Goal: Task Accomplishment & Management: Manage account settings

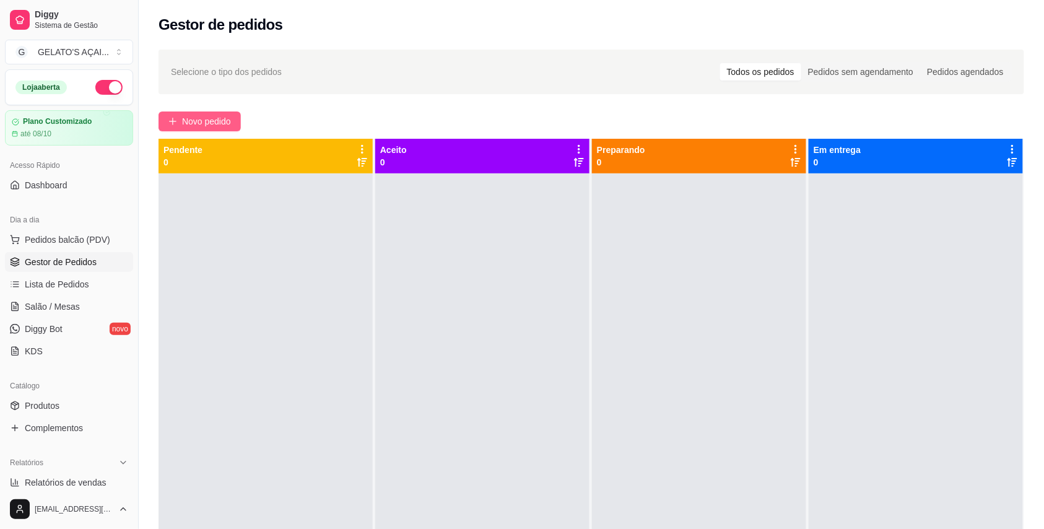
click at [209, 123] on span "Novo pedido" at bounding box center [206, 122] width 49 height 14
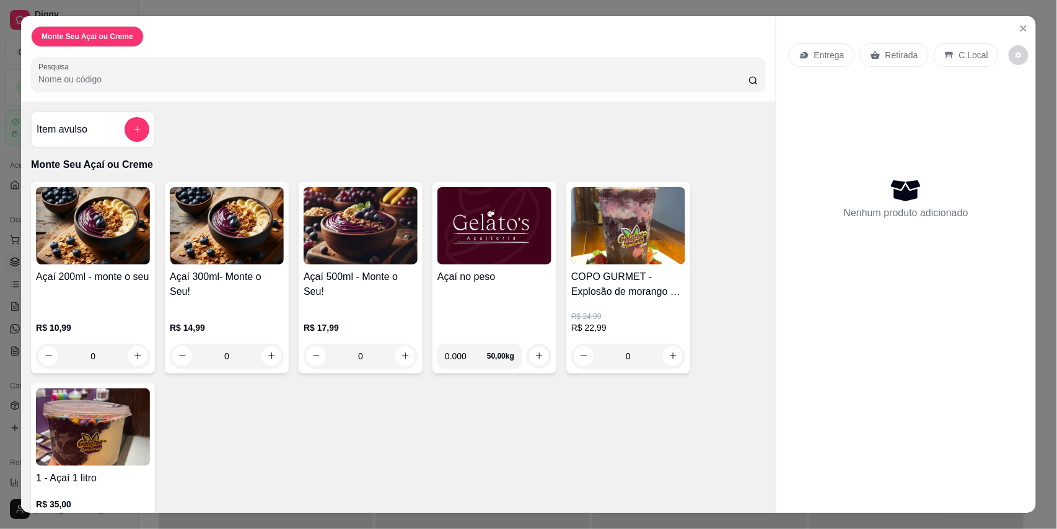
click at [520, 249] on img at bounding box center [494, 225] width 114 height 77
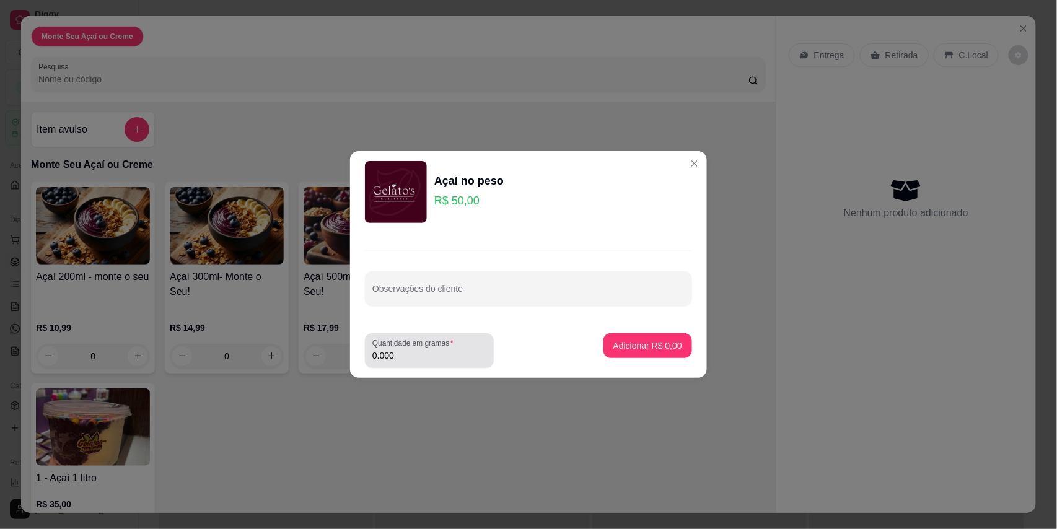
click at [409, 365] on div "Quantidade em gramas 0.000" at bounding box center [429, 350] width 129 height 35
type input "0.260"
click at [667, 348] on p "Adicionar R$ 13,00" at bounding box center [645, 345] width 72 height 12
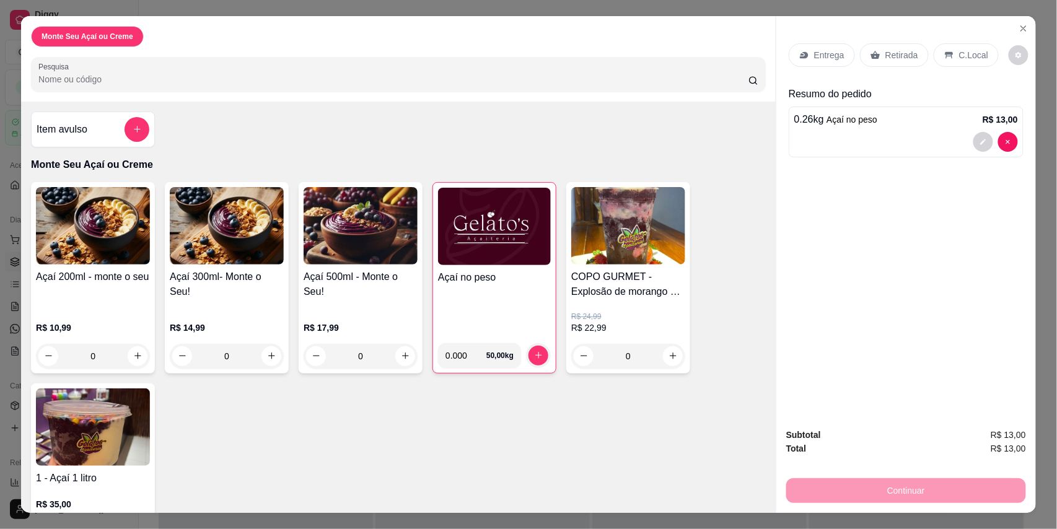
click at [967, 55] on p "C.Local" at bounding box center [973, 55] width 29 height 12
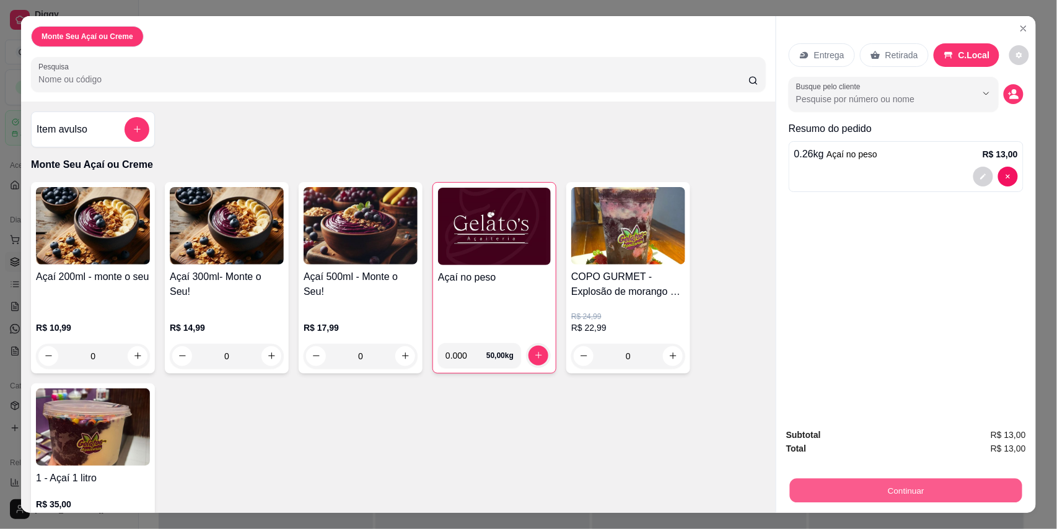
click at [944, 491] on button "Continuar" at bounding box center [906, 491] width 232 height 24
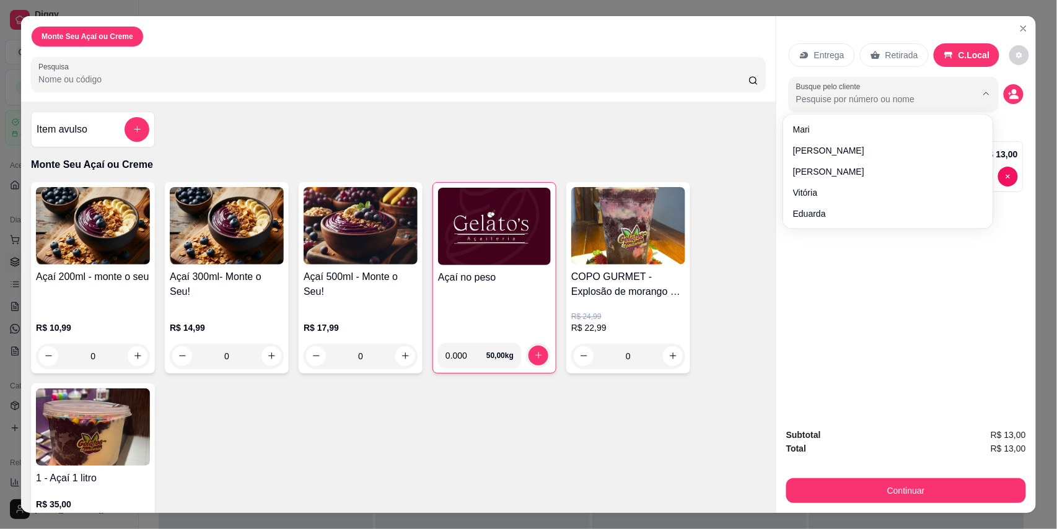
click at [888, 100] on input "Busque pelo cliente" at bounding box center [876, 99] width 160 height 12
type input "Bia e [PERSON_NAME]"
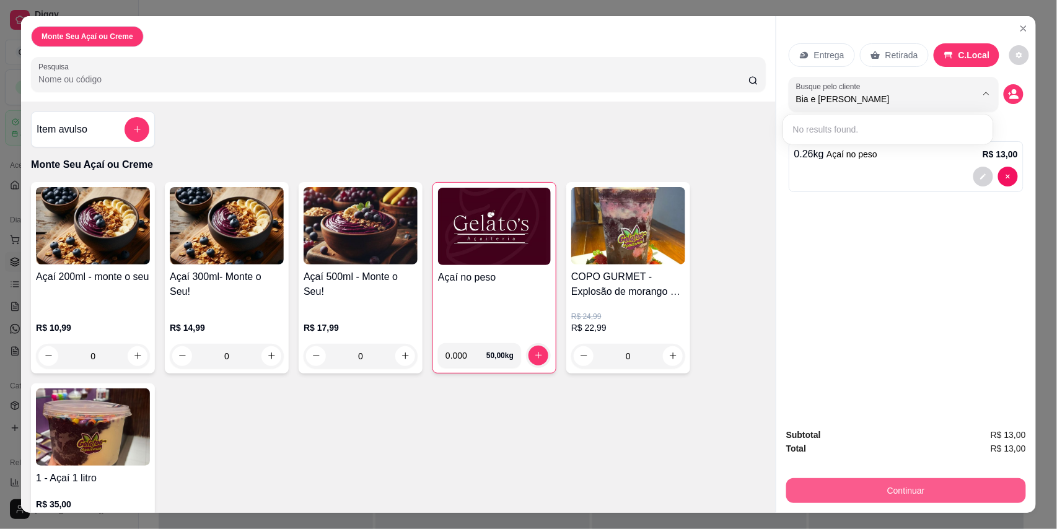
click at [894, 484] on button "Continuar" at bounding box center [906, 490] width 240 height 25
click at [909, 489] on button "Continuar" at bounding box center [906, 490] width 240 height 25
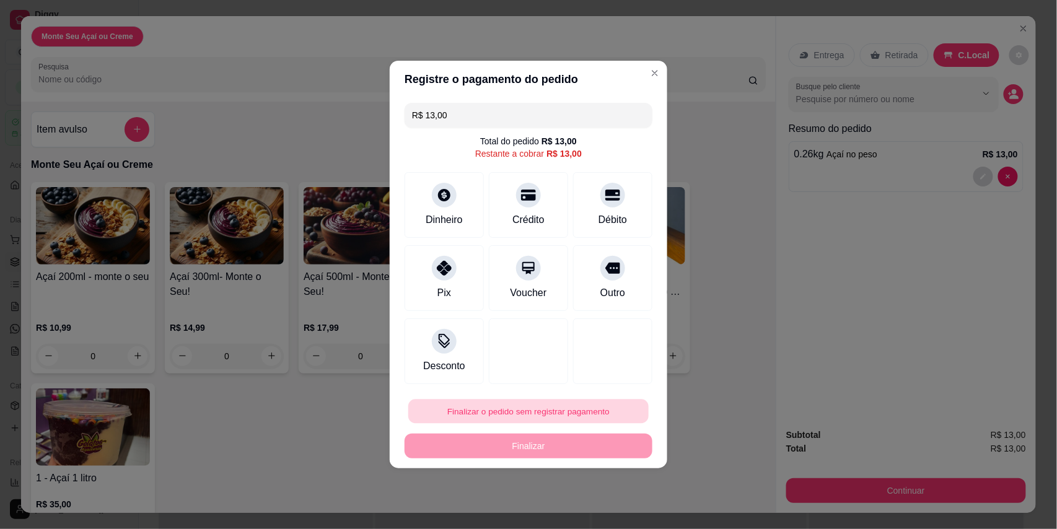
click at [493, 415] on button "Finalizar o pedido sem registrar pagamento" at bounding box center [528, 411] width 240 height 24
click at [595, 378] on button "Confirmar" at bounding box center [602, 376] width 46 height 19
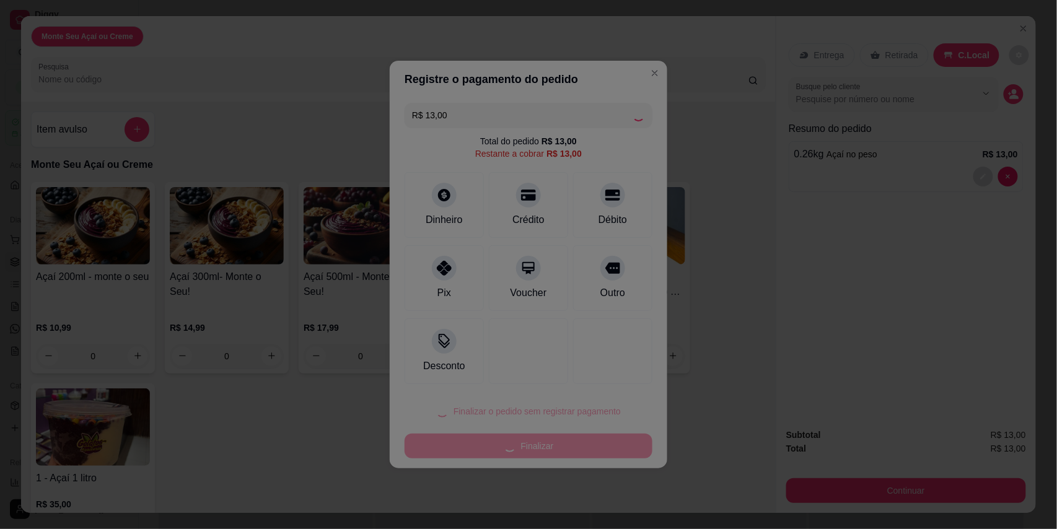
type input "R$ 0,00"
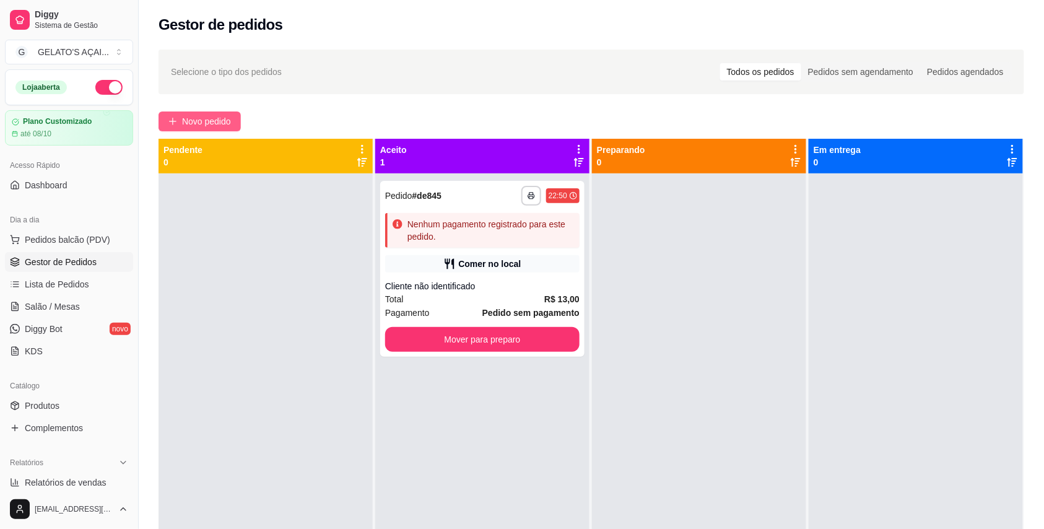
click at [187, 118] on span "Novo pedido" at bounding box center [206, 122] width 49 height 14
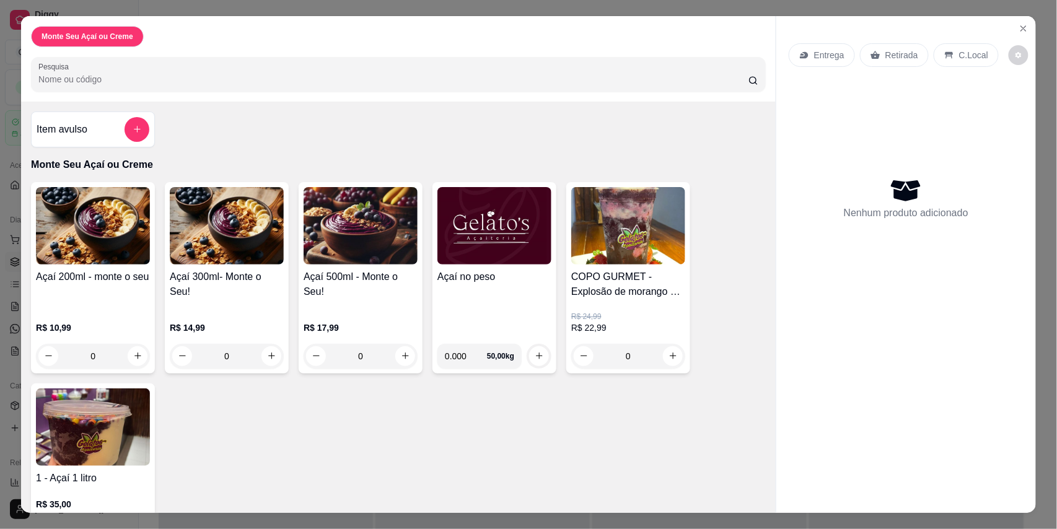
click at [507, 238] on img at bounding box center [494, 225] width 114 height 77
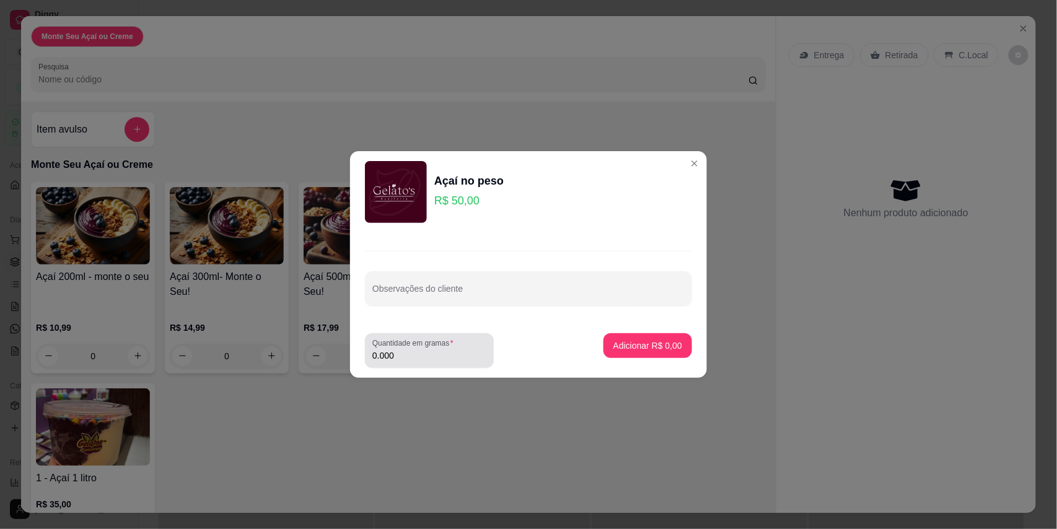
click at [435, 344] on label "Quantidade em gramas" at bounding box center [414, 343] width 85 height 11
click at [435, 349] on input "0.000" at bounding box center [429, 355] width 114 height 12
type input "0.252"
click at [652, 343] on p "Adicionar R$ 12,60" at bounding box center [645, 345] width 72 height 12
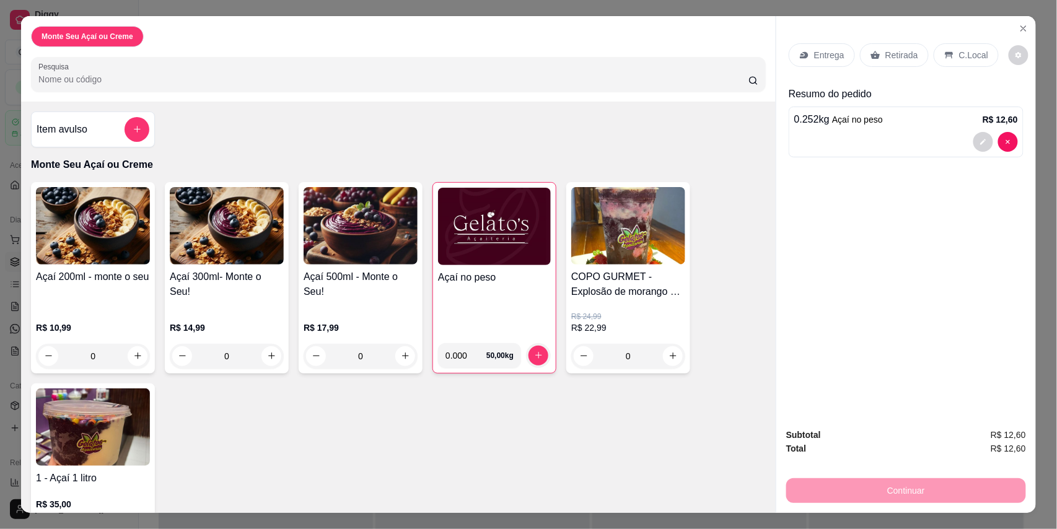
click at [945, 46] on div "C.Local" at bounding box center [965, 55] width 65 height 24
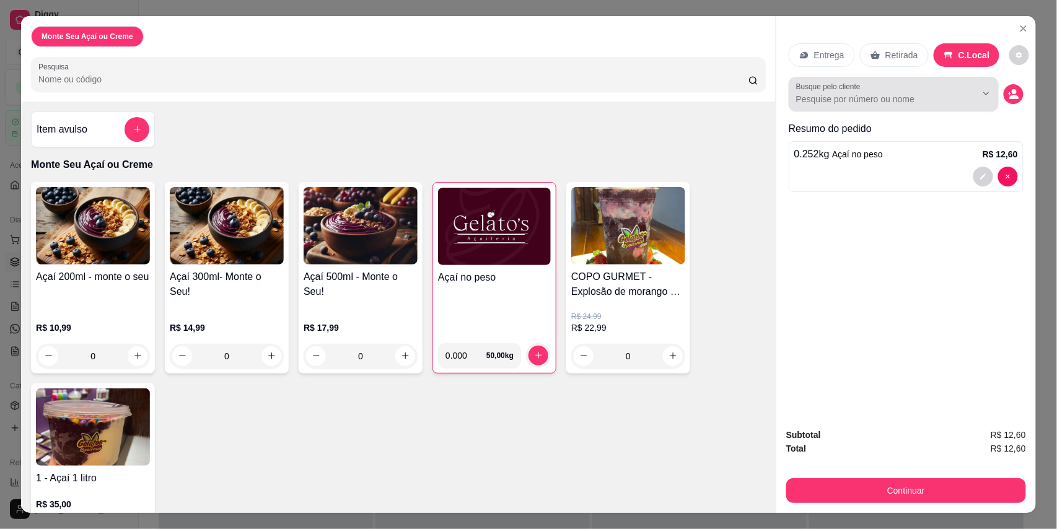
click at [844, 94] on input "Busque pelo cliente" at bounding box center [876, 99] width 160 height 12
type input "andriel"
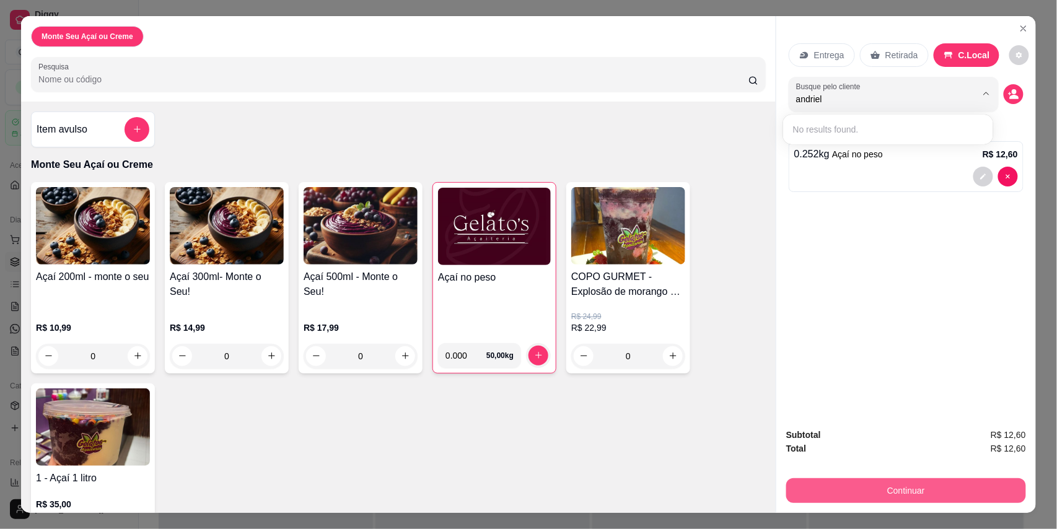
click at [877, 493] on button "Continuar" at bounding box center [906, 490] width 240 height 25
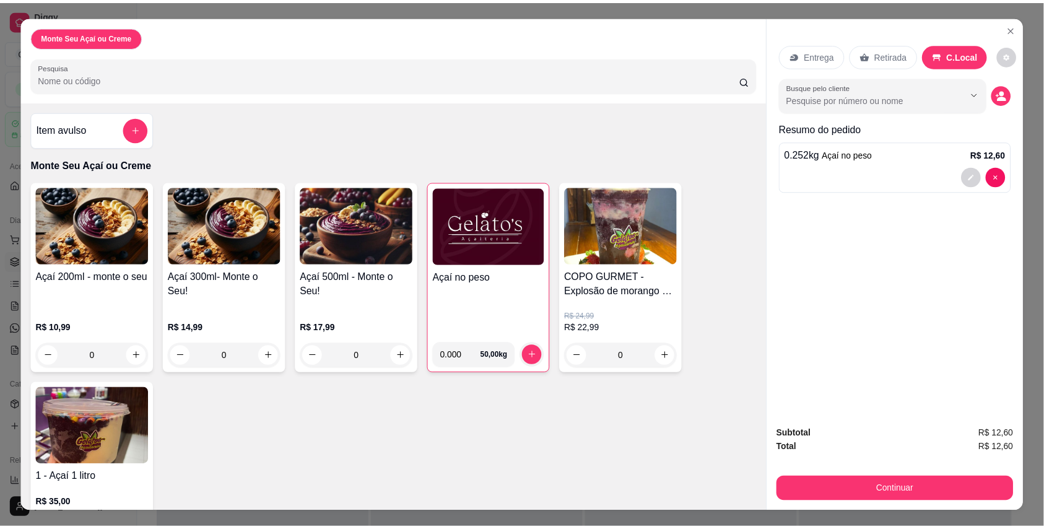
scroll to position [24, 0]
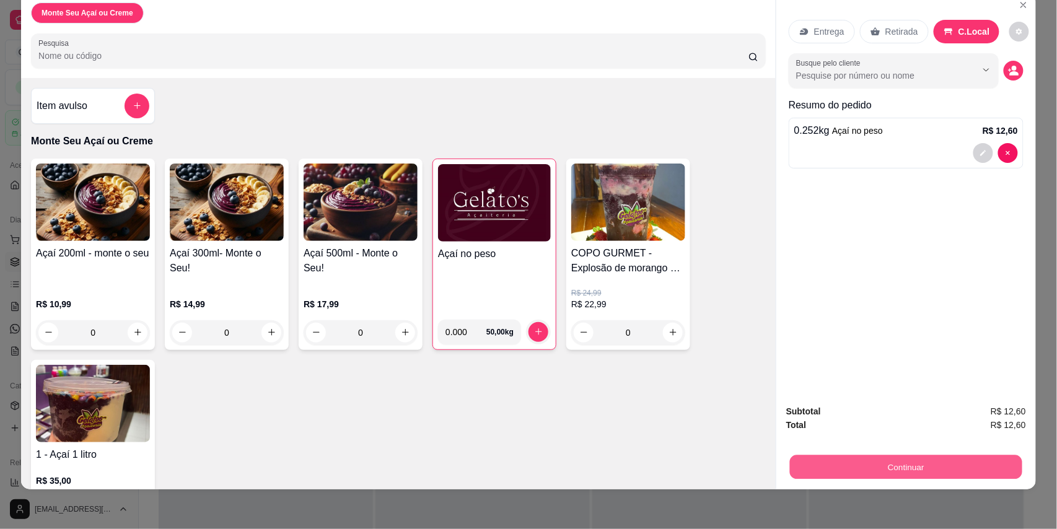
click at [896, 466] on button "Continuar" at bounding box center [906, 467] width 232 height 24
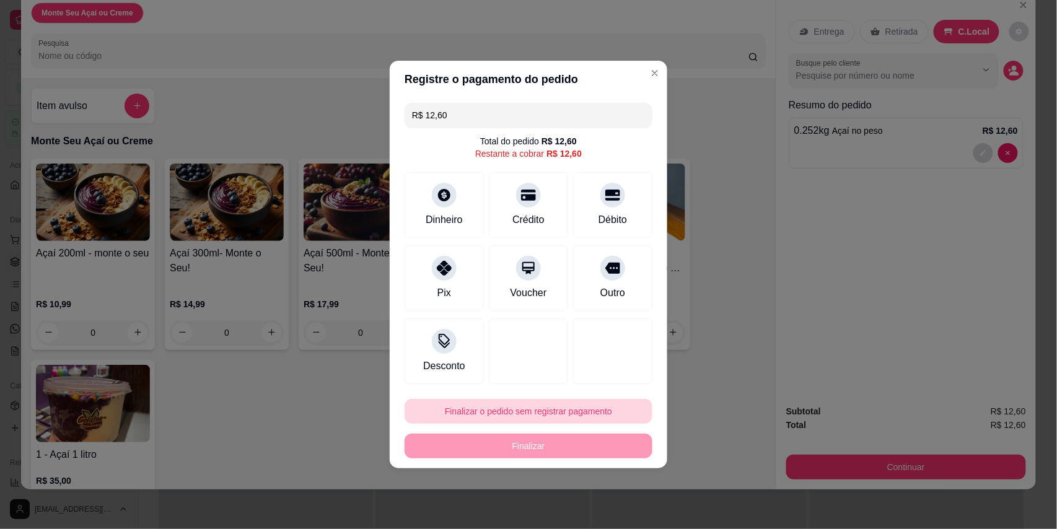
click at [519, 414] on button "Finalizar o pedido sem registrar pagamento" at bounding box center [528, 411] width 248 height 25
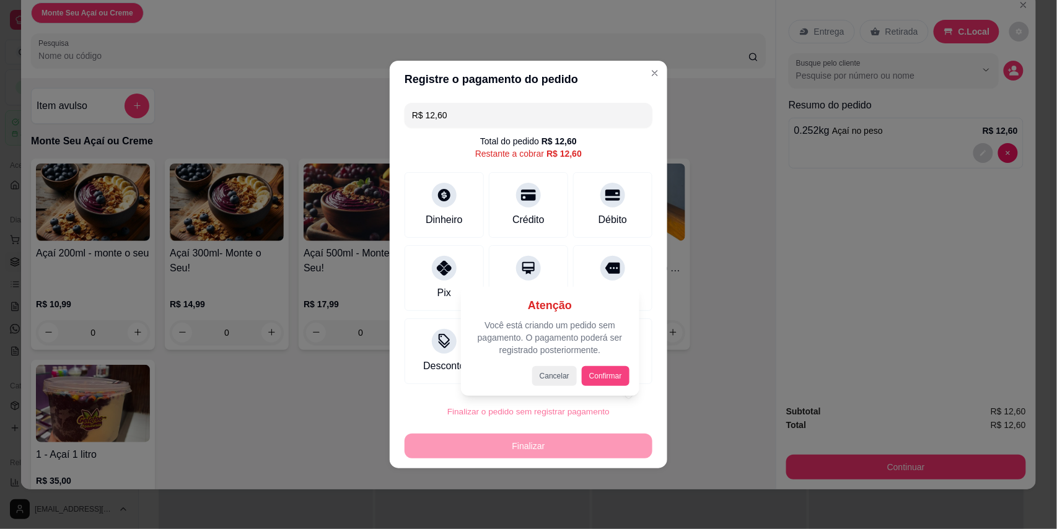
click at [603, 373] on button "Confirmar" at bounding box center [606, 376] width 48 height 20
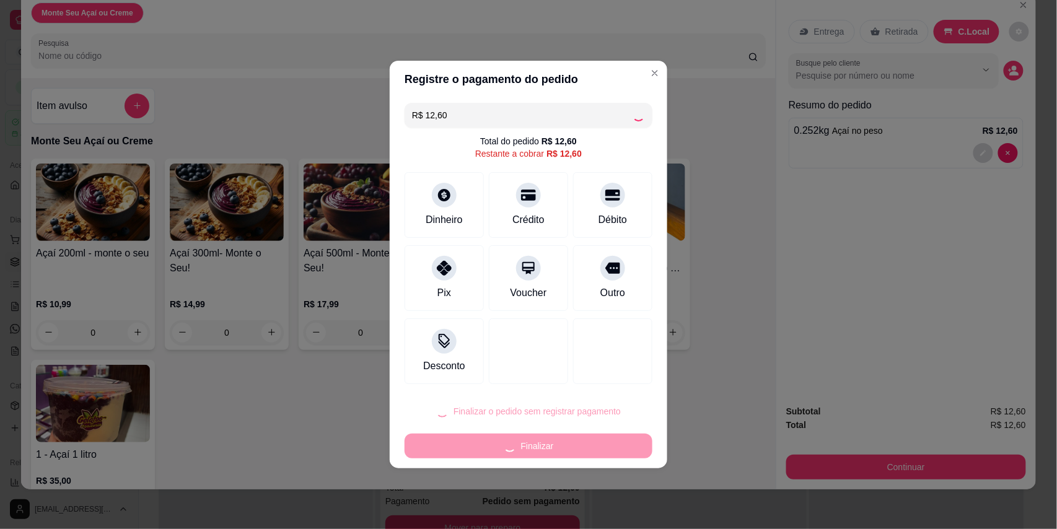
type input "R$ 0,00"
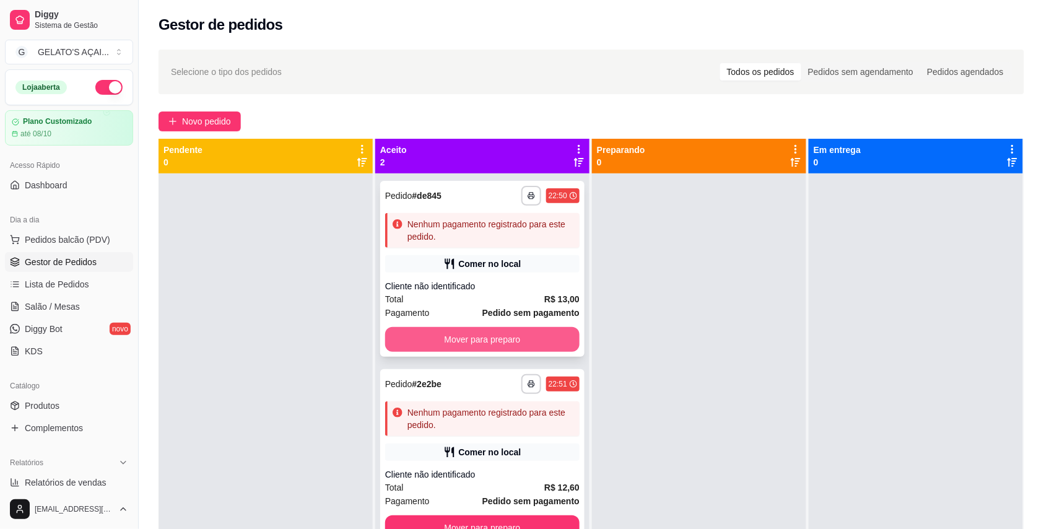
click at [493, 336] on button "Mover para preparo" at bounding box center [482, 339] width 194 height 25
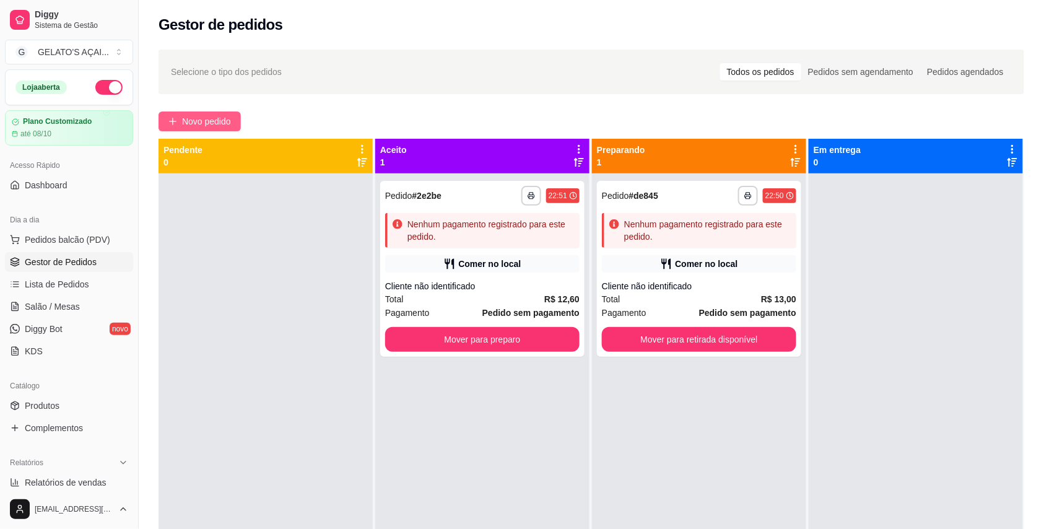
click at [217, 112] on button "Novo pedido" at bounding box center [200, 121] width 82 height 20
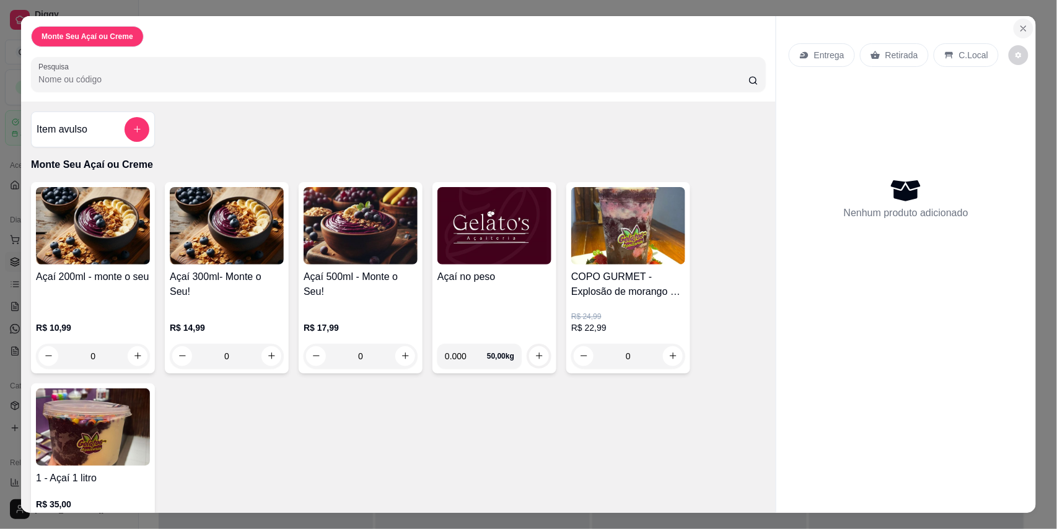
click at [1018, 28] on icon "Close" at bounding box center [1023, 29] width 10 height 10
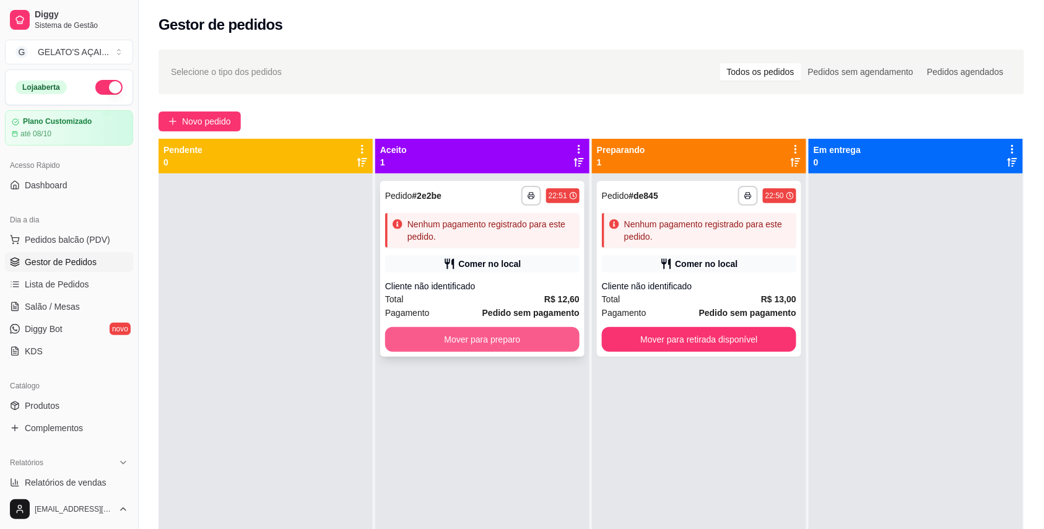
click at [528, 337] on button "Mover para preparo" at bounding box center [482, 339] width 194 height 25
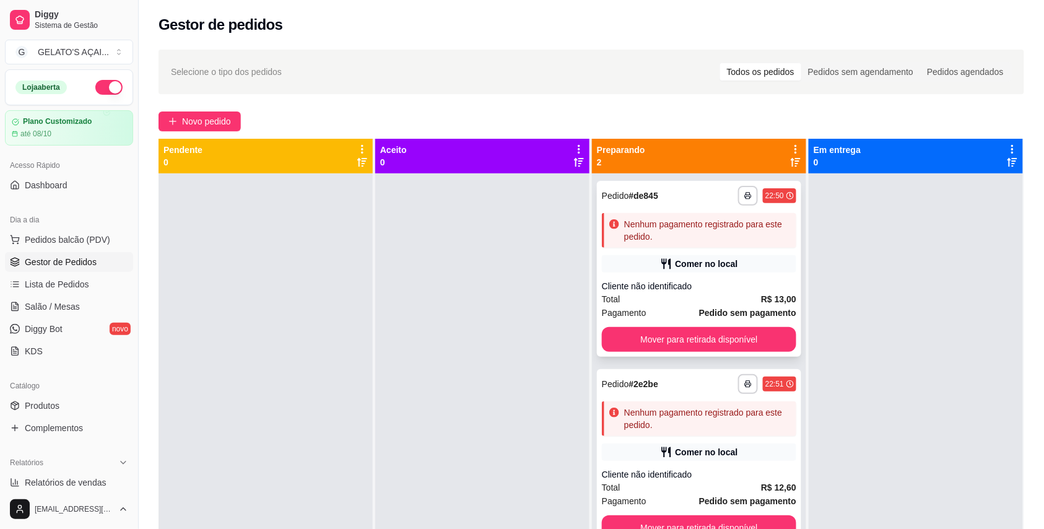
click at [653, 323] on div "**********" at bounding box center [699, 269] width 204 height 176
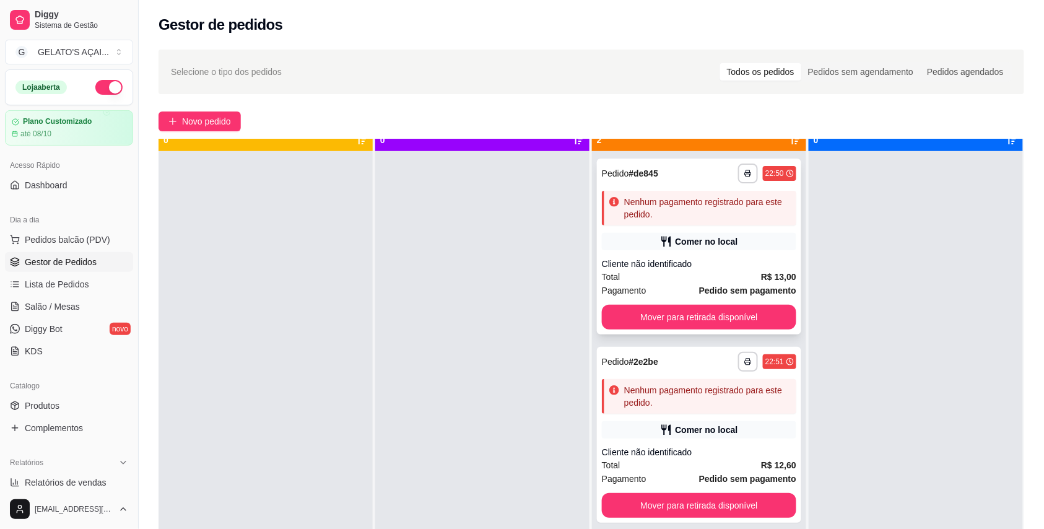
scroll to position [35, 0]
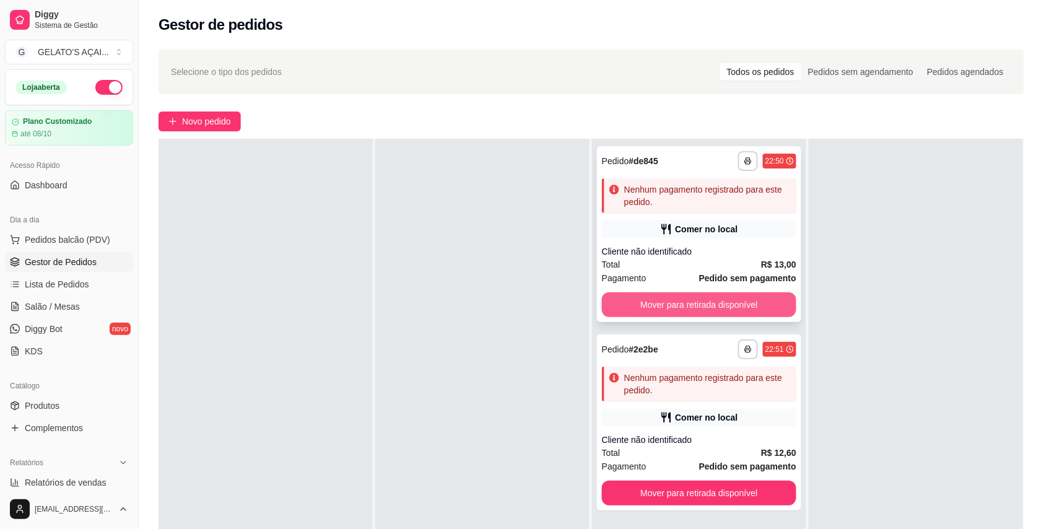
click at [722, 302] on button "Mover para retirada disponível" at bounding box center [699, 304] width 194 height 25
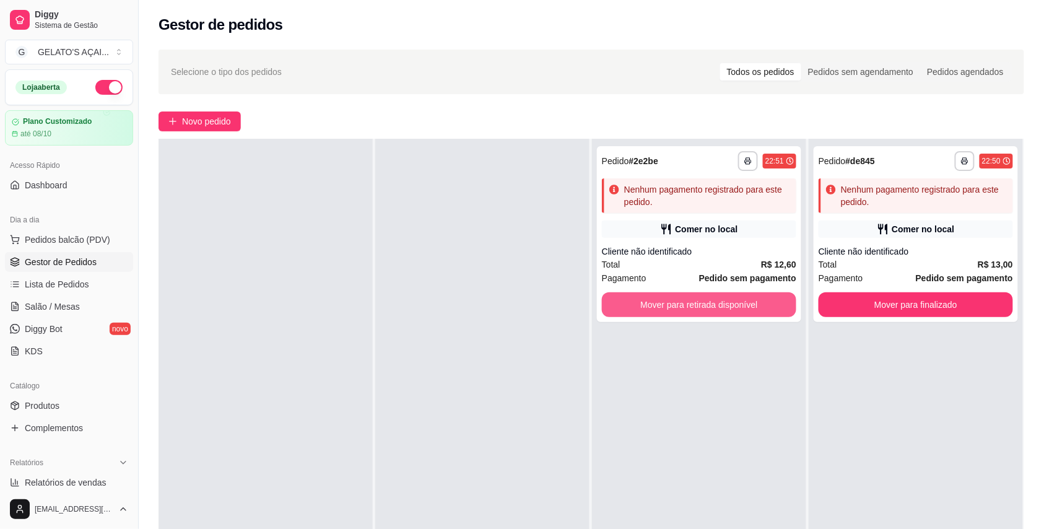
click at [722, 302] on button "Mover para retirada disponível" at bounding box center [699, 304] width 194 height 25
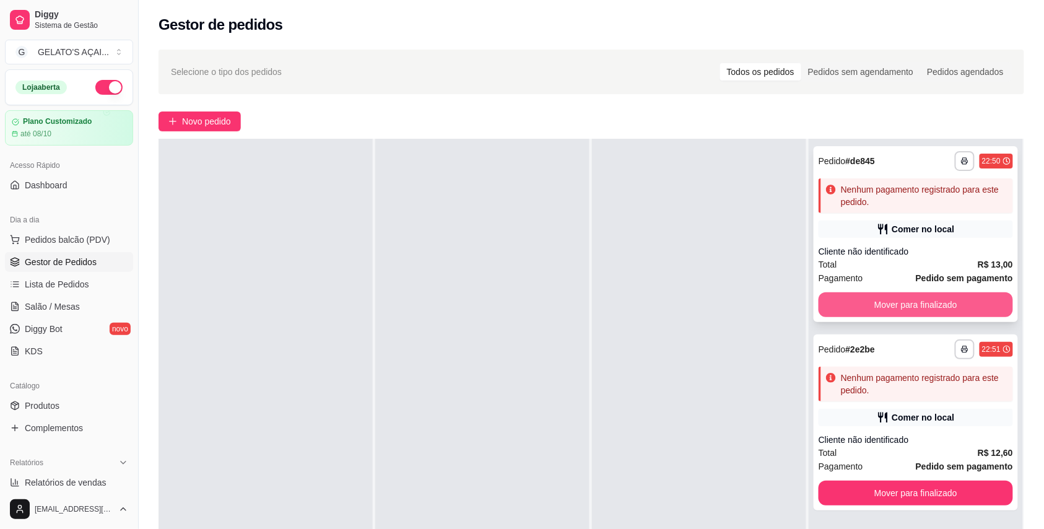
click at [842, 299] on button "Mover para finalizado" at bounding box center [916, 304] width 194 height 25
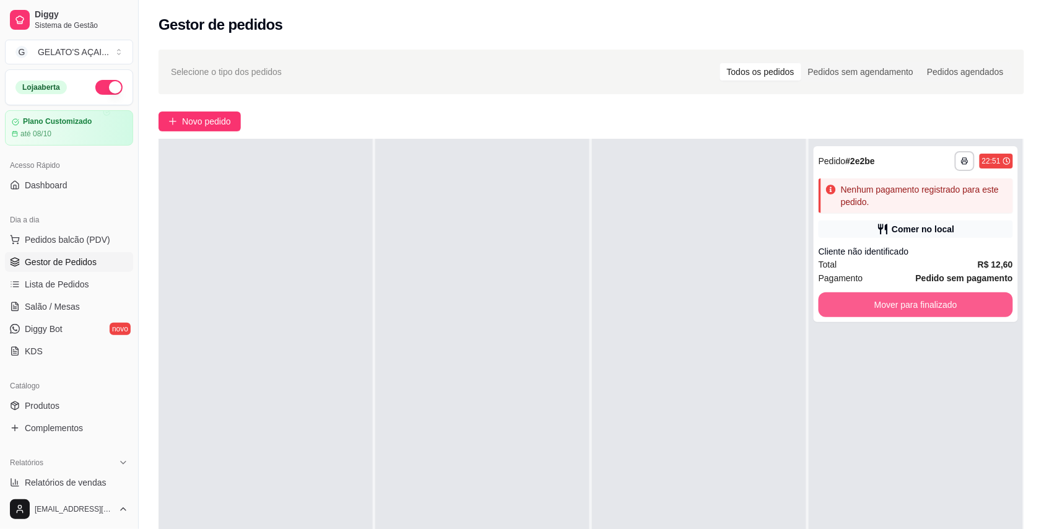
click at [842, 299] on button "Mover para finalizado" at bounding box center [916, 304] width 194 height 25
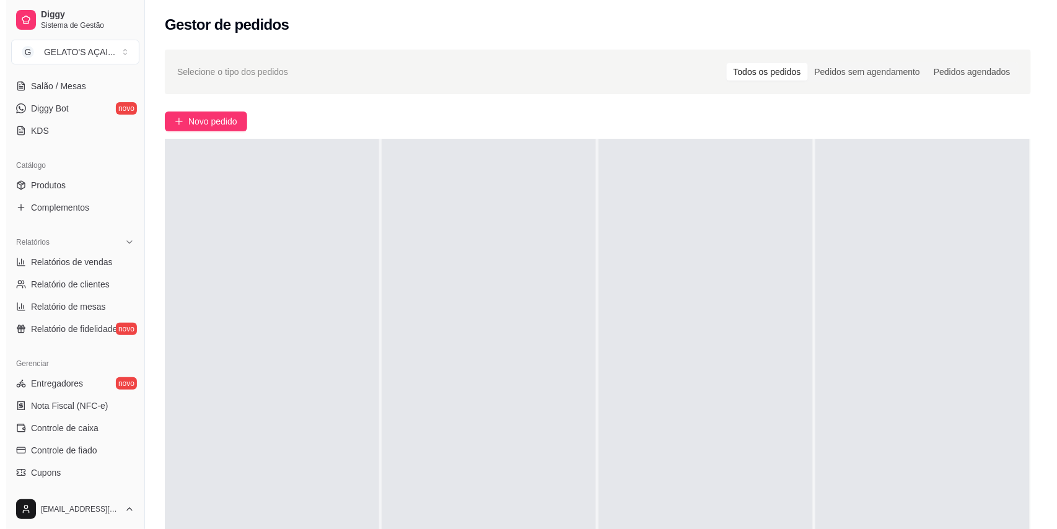
scroll to position [0, 0]
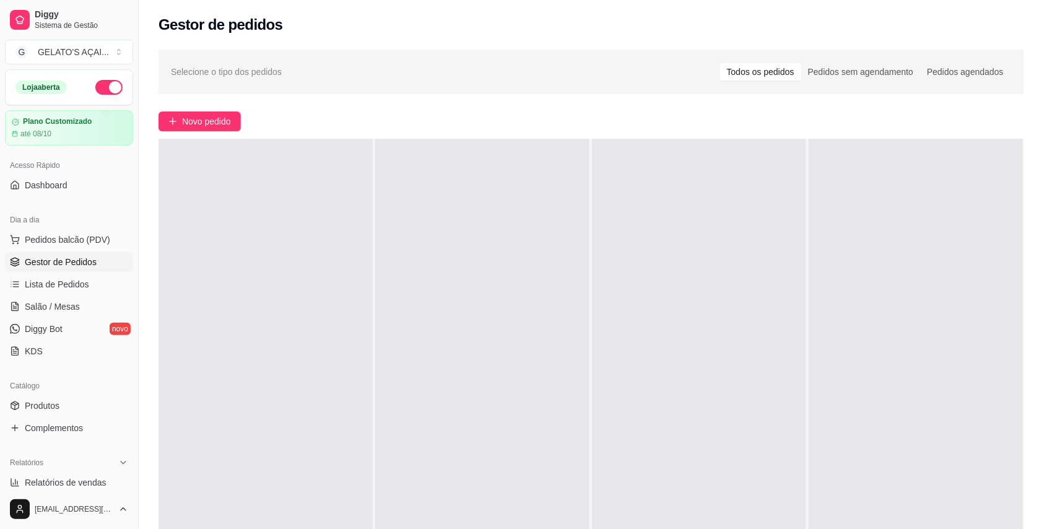
click at [243, 124] on div "Novo pedido" at bounding box center [592, 121] width 866 height 20
click at [221, 124] on span "Novo pedido" at bounding box center [206, 122] width 49 height 14
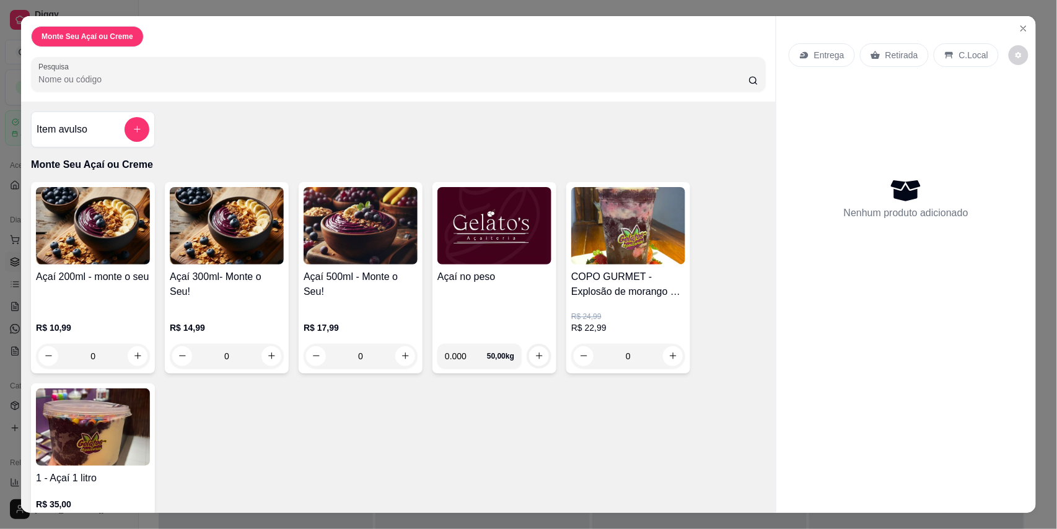
click at [231, 295] on div "Açaí 300ml- Monte o Seu!" at bounding box center [227, 289] width 114 height 40
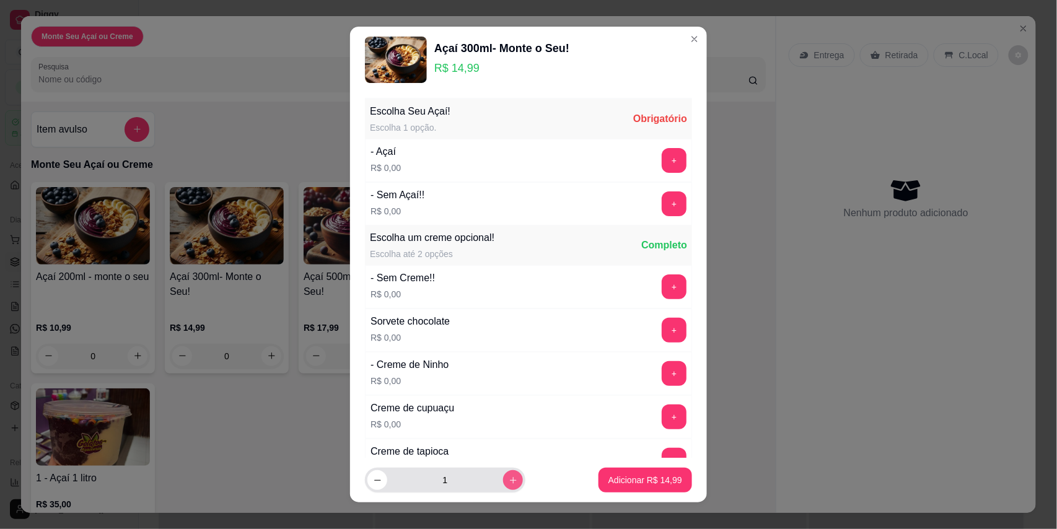
click at [504, 481] on button "increase-product-quantity" at bounding box center [513, 480] width 20 height 20
type input "2"
click at [662, 157] on button "+" at bounding box center [674, 160] width 24 height 24
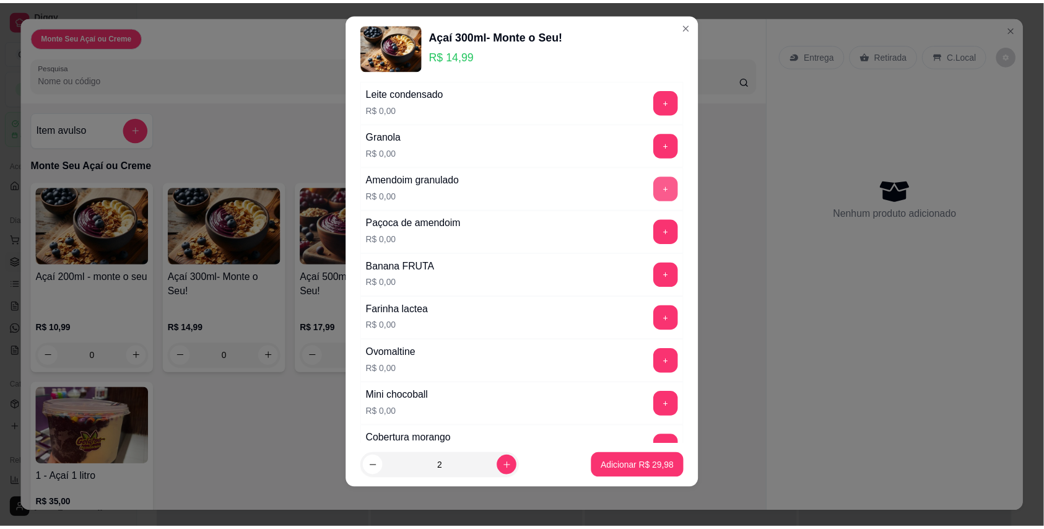
scroll to position [551, 0]
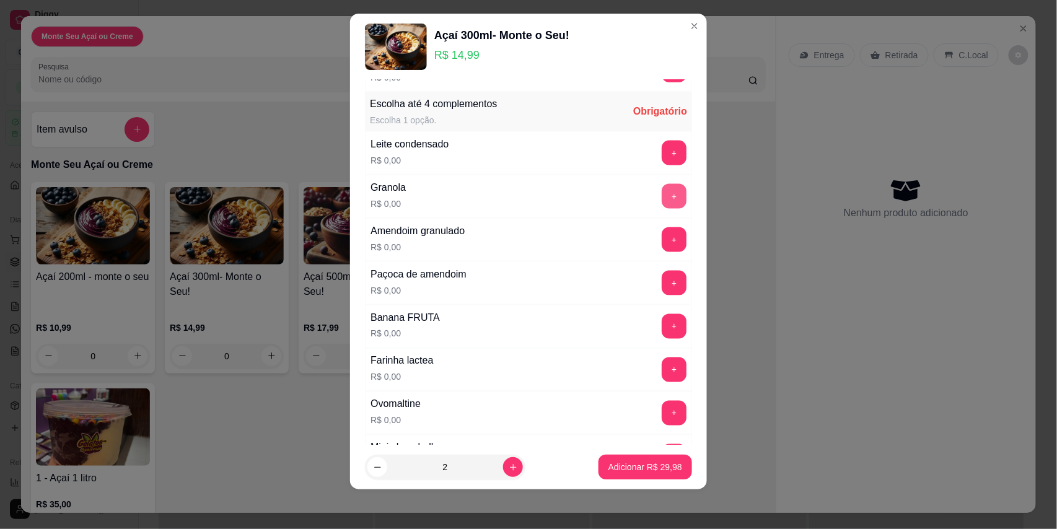
click at [645, 180] on div "Granola R$ 0,00 +" at bounding box center [528, 196] width 327 height 43
click at [645, 174] on div "Leite condensado R$ 0,00 +" at bounding box center [528, 152] width 327 height 43
click at [662, 157] on button "+" at bounding box center [674, 153] width 24 height 24
click at [632, 460] on button "Adicionar R$ 29,98" at bounding box center [645, 467] width 94 height 25
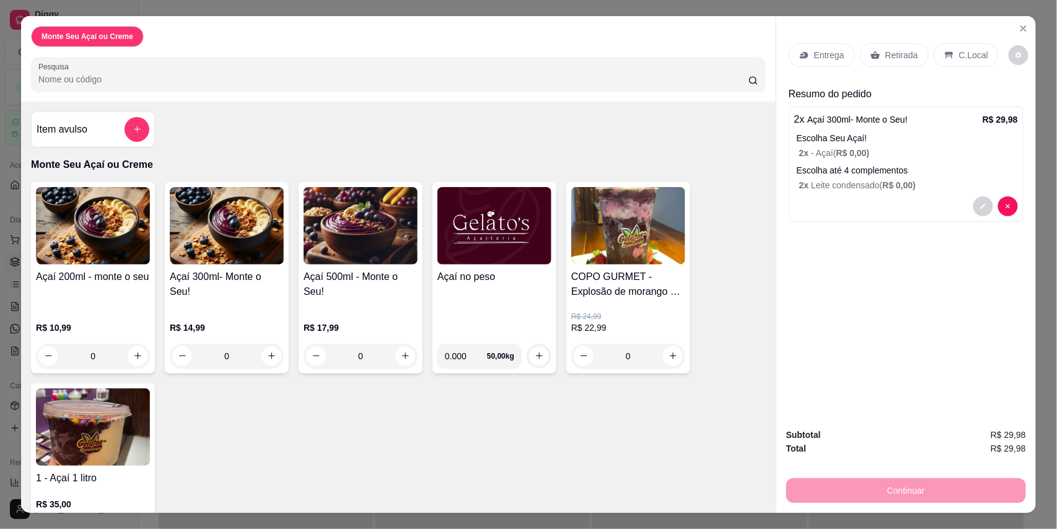
click at [950, 47] on div "C.Local" at bounding box center [965, 55] width 65 height 24
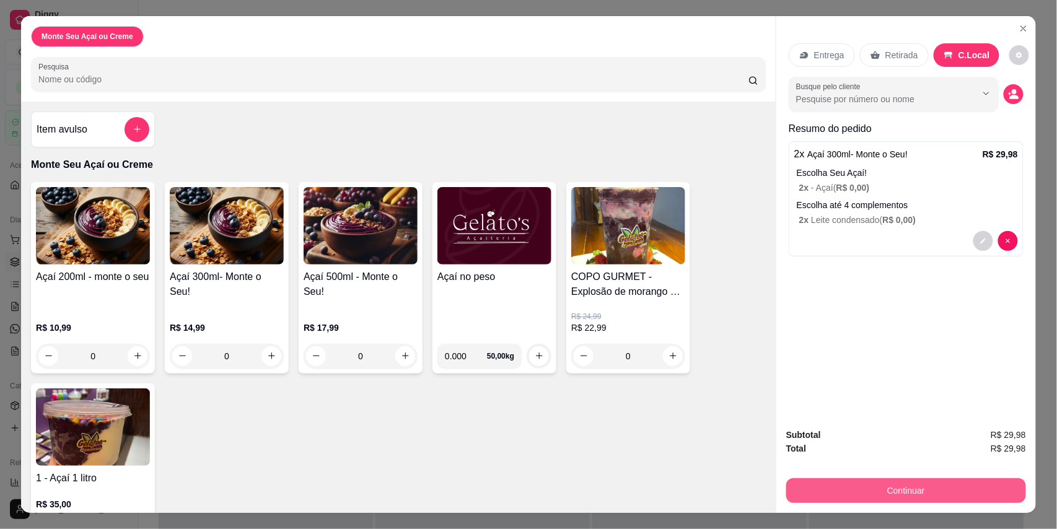
click at [908, 499] on button "Continuar" at bounding box center [906, 490] width 240 height 25
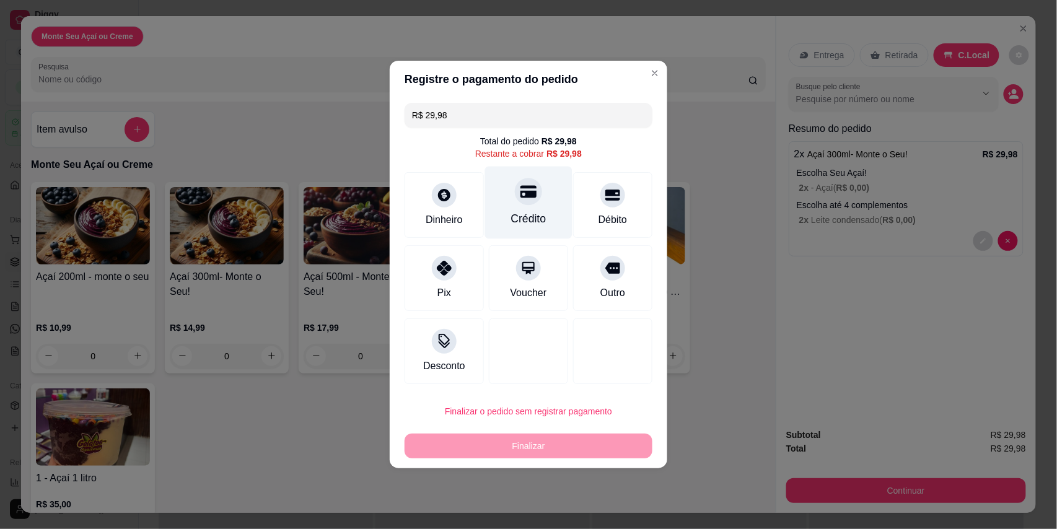
click at [539, 213] on div "Crédito" at bounding box center [528, 219] width 35 height 16
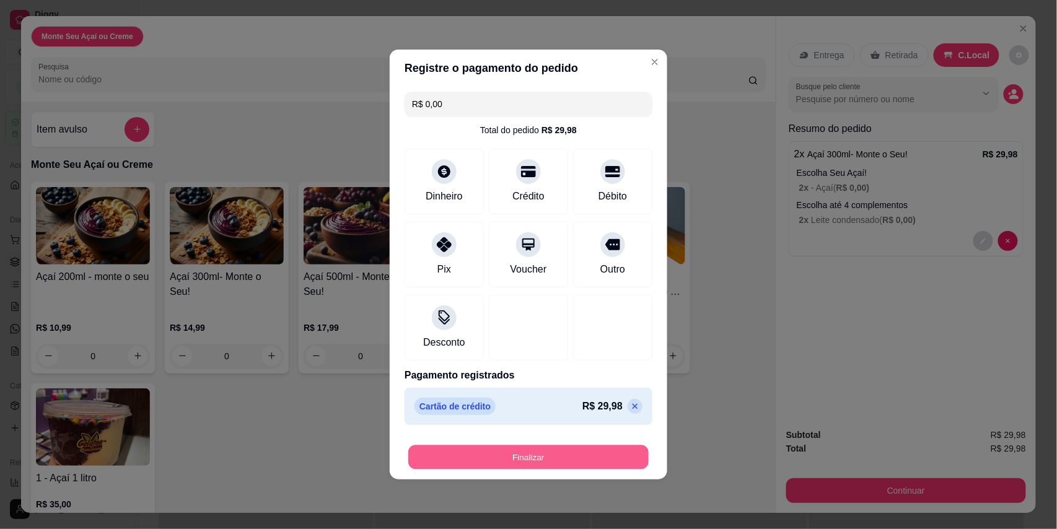
click at [541, 452] on button "Finalizar" at bounding box center [528, 457] width 240 height 24
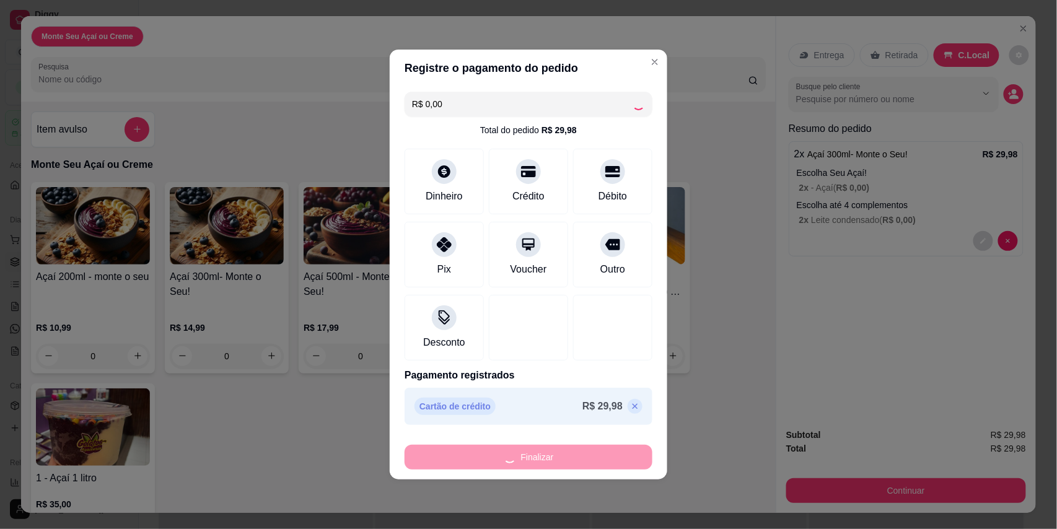
type input "-R$ 29,98"
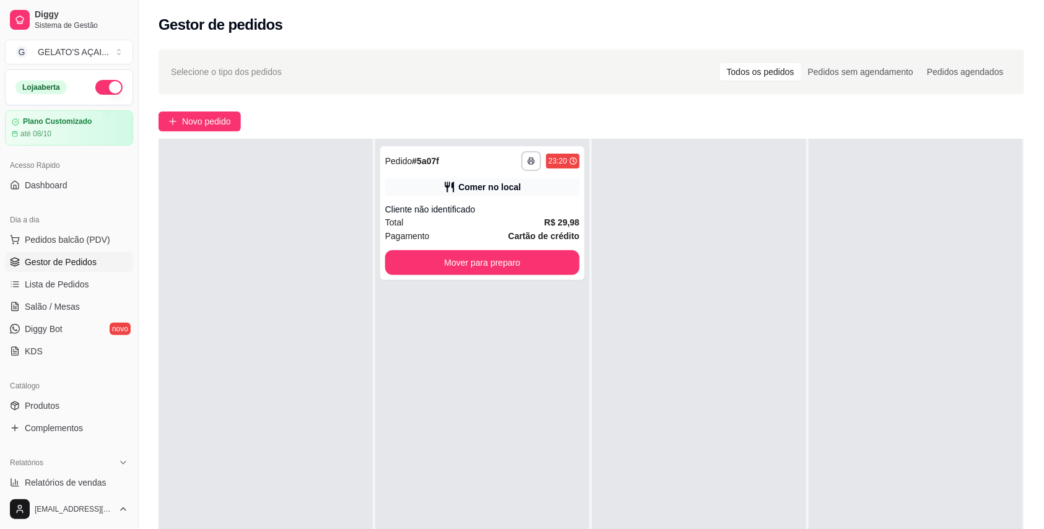
scroll to position [189, 0]
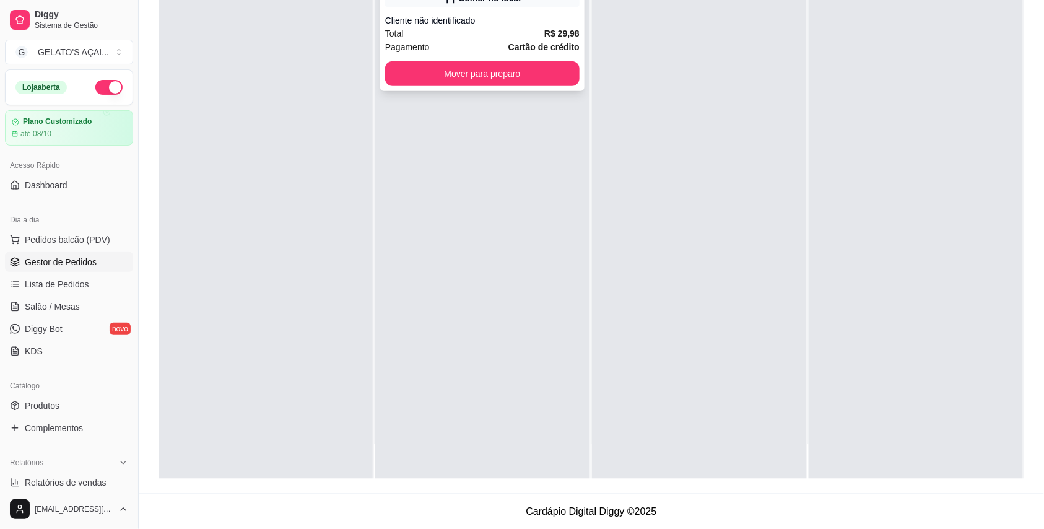
click at [441, 59] on div "**********" at bounding box center [482, 24] width 204 height 134
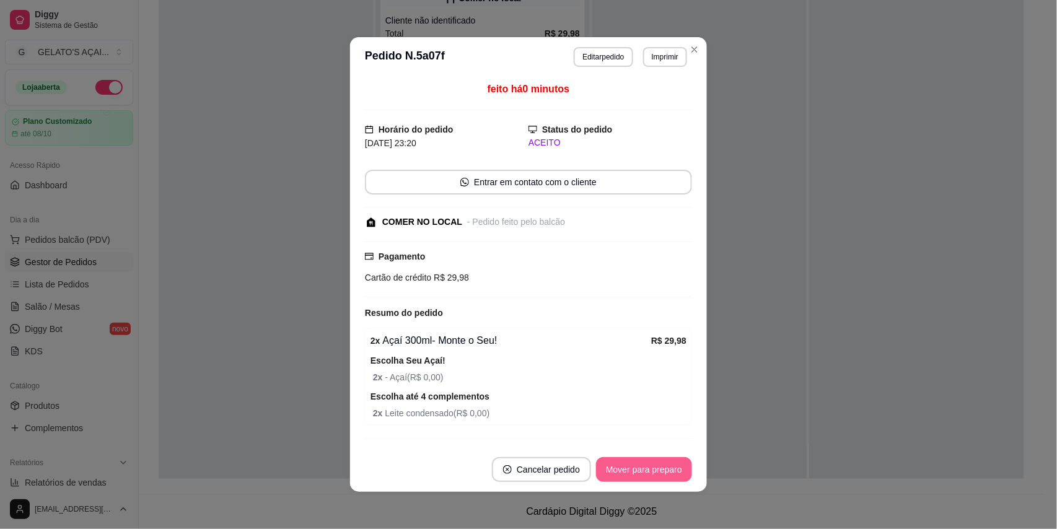
click at [649, 466] on button "Mover para preparo" at bounding box center [644, 469] width 96 height 25
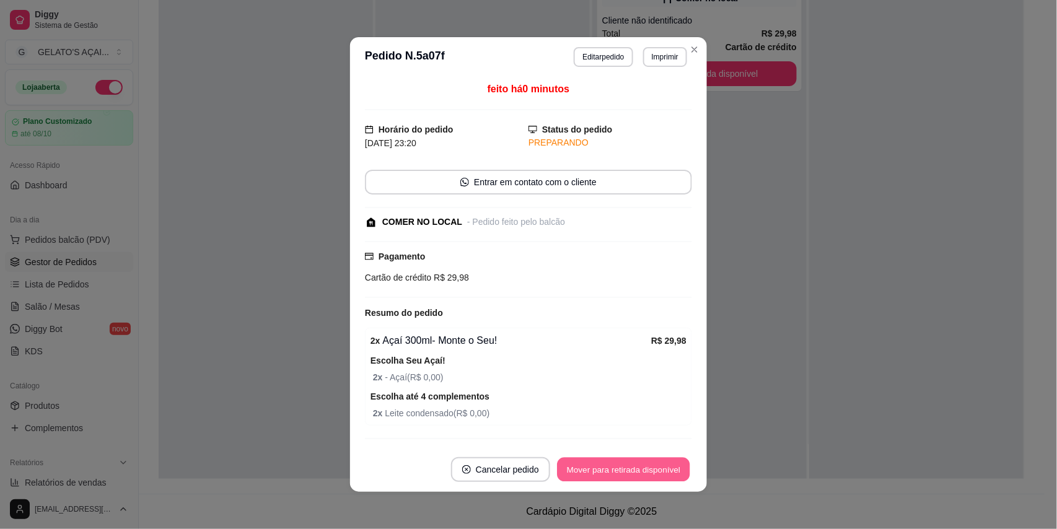
click at [649, 466] on button "Mover para retirada disponível" at bounding box center [623, 470] width 133 height 24
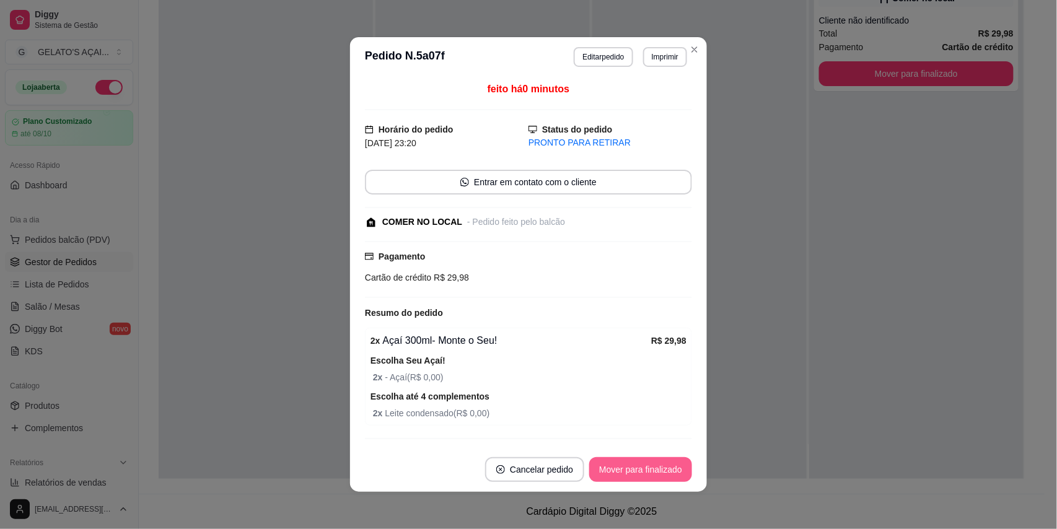
click at [649, 466] on button "Mover para finalizado" at bounding box center [640, 469] width 103 height 25
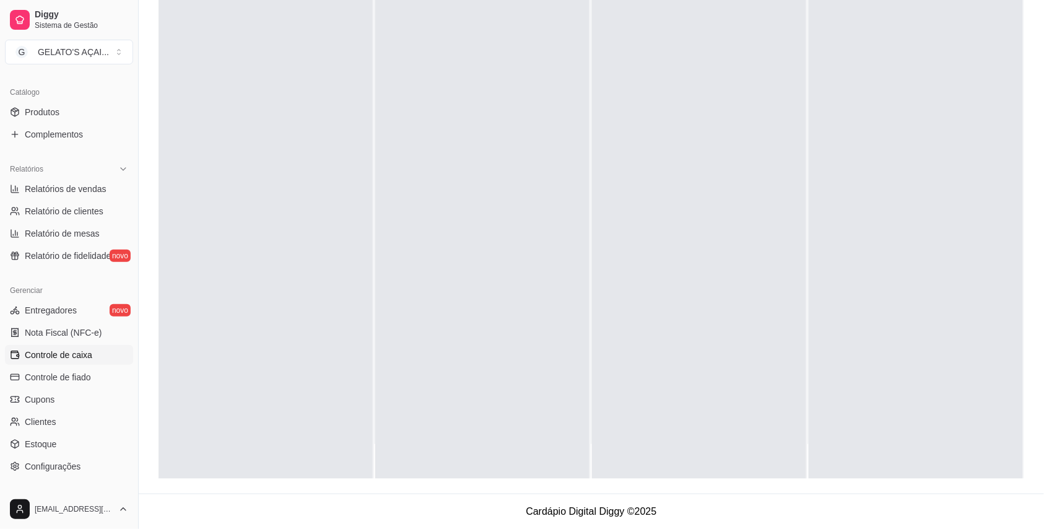
scroll to position [330, 0]
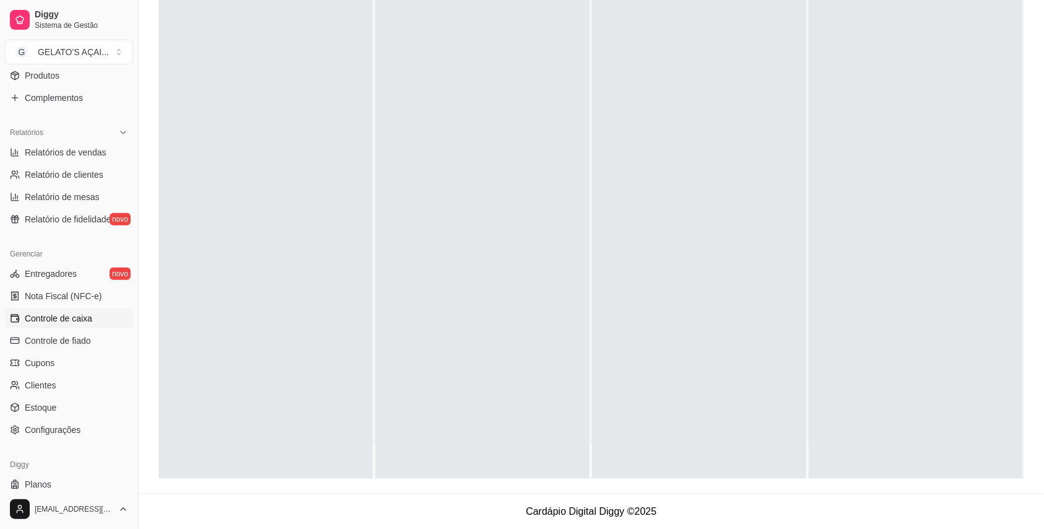
click at [95, 323] on link "Controle de caixa" at bounding box center [69, 318] width 128 height 20
